Goal: Complete application form

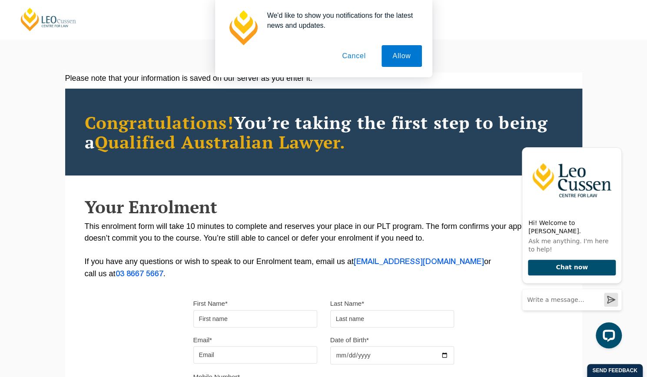
scroll to position [87, 0]
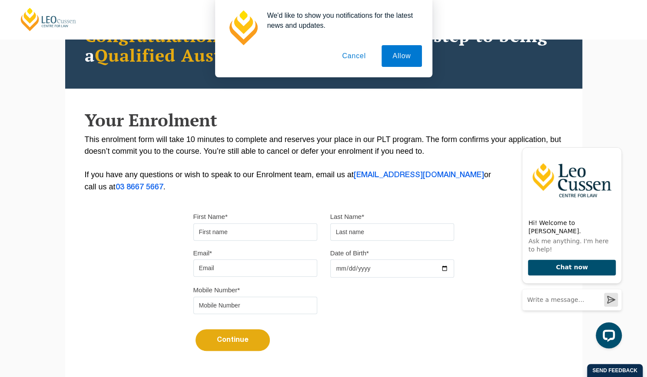
click at [284, 229] on input "First Name*" at bounding box center [255, 231] width 124 height 17
type input "Zoey"
type input "Wang"
type input "zhengyiw@student.unimelb.edu.au"
type input "0416334980"
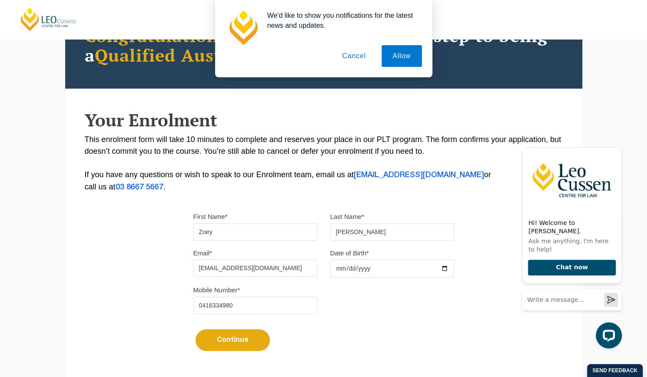
click at [443, 274] on input "Date of Birth*" at bounding box center [392, 268] width 124 height 18
click at [446, 270] on input "Date of Birth*" at bounding box center [392, 268] width 124 height 18
type input "2001-09-01"
click at [251, 266] on input "zhengyiw@student.unimelb.edu.au" at bounding box center [255, 267] width 124 height 17
drag, startPoint x: 306, startPoint y: 267, endPoint x: 64, endPoint y: 244, distance: 243.0
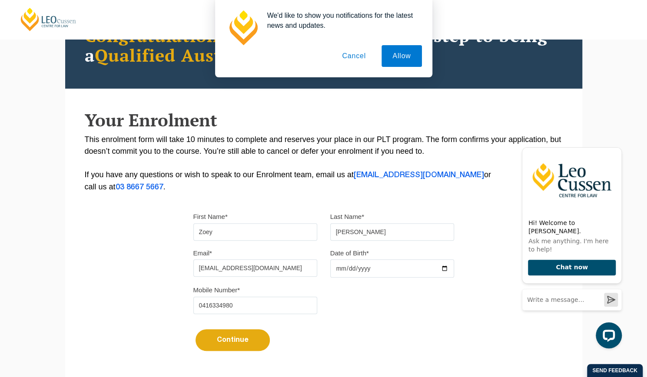
click at [64, 244] on div "Please note that your information is saved on our server as you enter it. Congr…" at bounding box center [324, 192] width 530 height 413
type input "wang.zoey01@gmail.com"
click at [252, 194] on div "Please note that your information is saved on our server as you enter it. Congr…" at bounding box center [323, 179] width 517 height 387
click at [361, 53] on button "Cancel" at bounding box center [354, 56] width 46 height 22
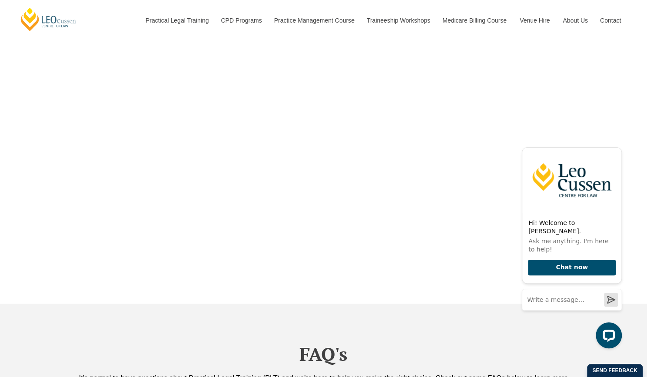
scroll to position [2952, 0]
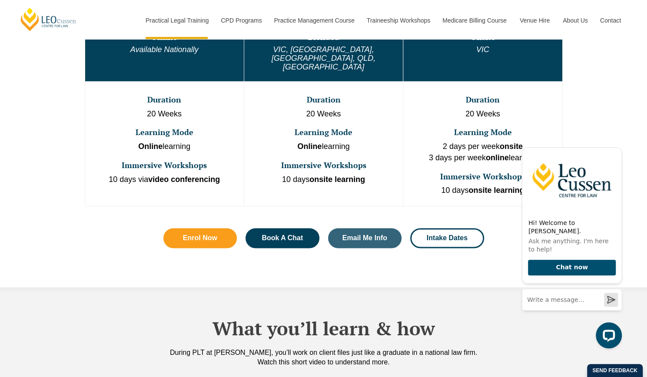
scroll to position [608, 0]
